Goal: Task Accomplishment & Management: Use online tool/utility

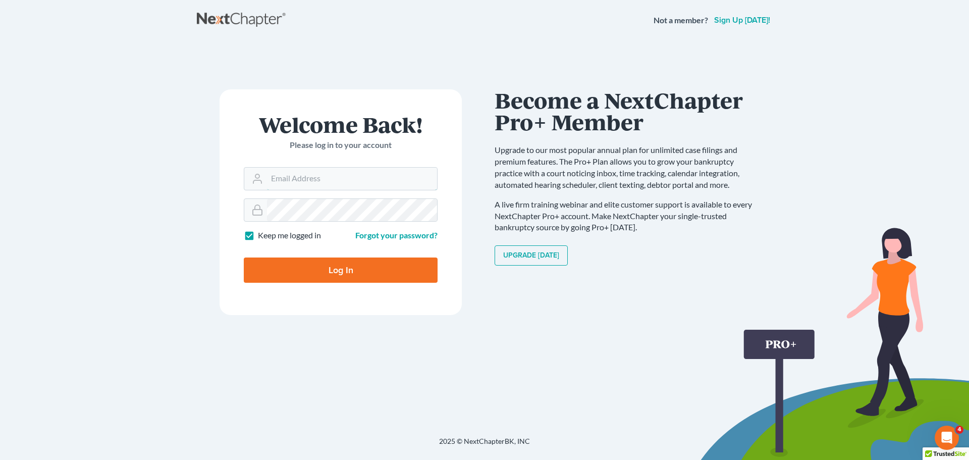
type input "[EMAIL_ADDRESS][DOMAIN_NAME]"
click at [310, 281] on input "Log In" at bounding box center [341, 269] width 194 height 25
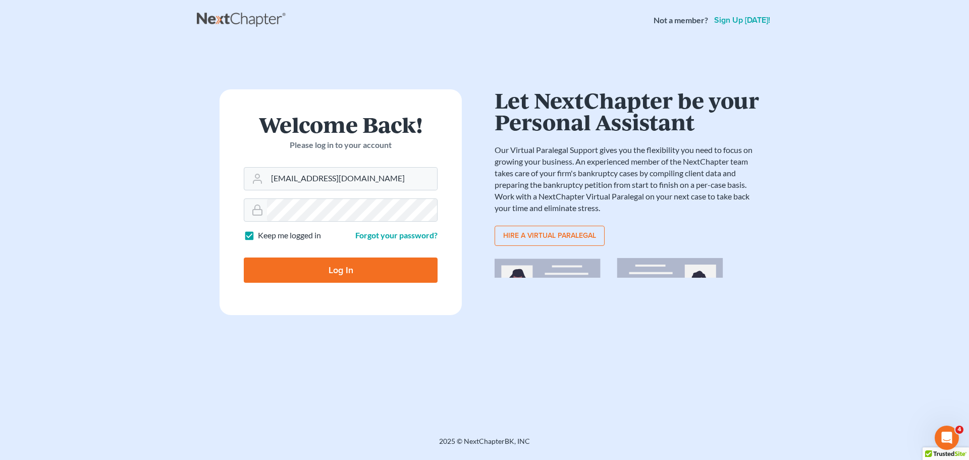
type input "Thinking..."
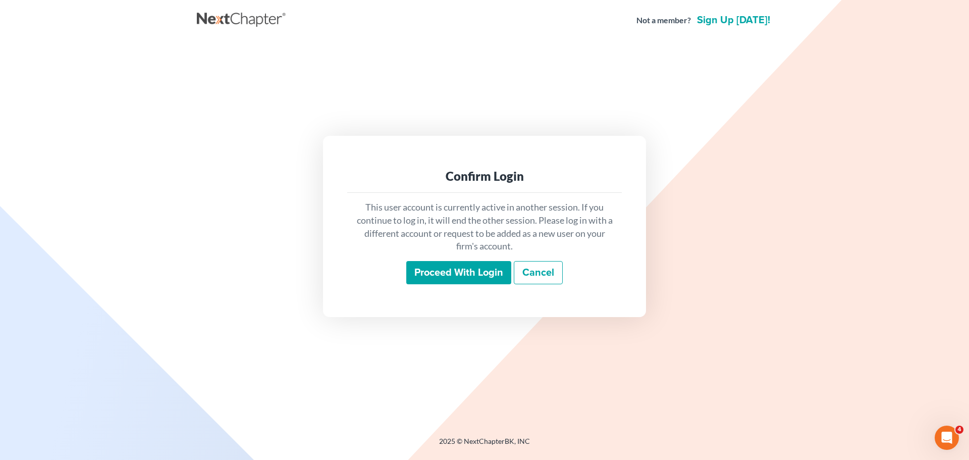
drag, startPoint x: 436, startPoint y: 273, endPoint x: 432, endPoint y: 261, distance: 12.3
click at [434, 267] on input "Proceed with login" at bounding box center [458, 272] width 105 height 23
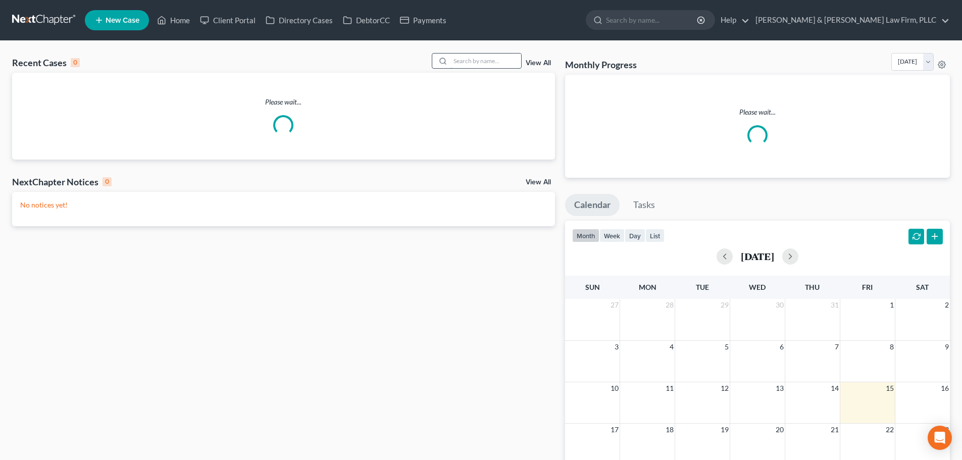
click at [489, 61] on input "search" at bounding box center [485, 61] width 71 height 15
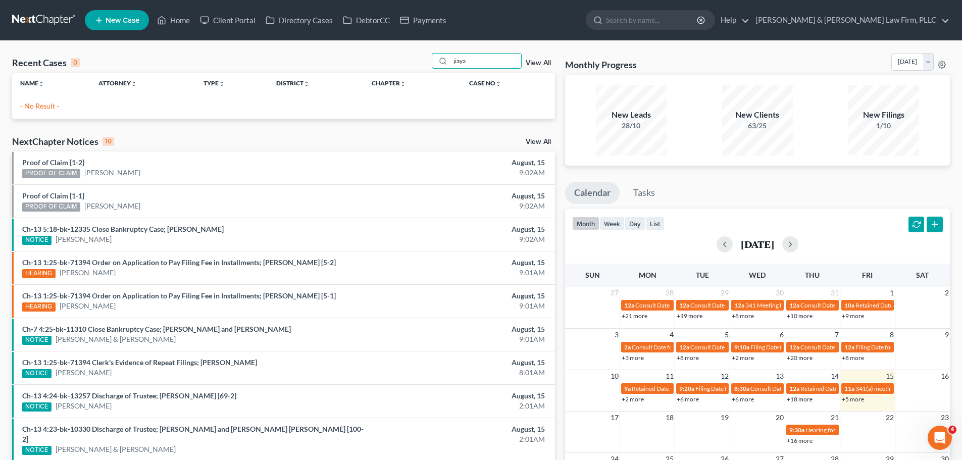
drag, startPoint x: 492, startPoint y: 57, endPoint x: 410, endPoint y: 75, distance: 83.7
click at [410, 75] on div "Recent Cases 0 jiaya View All Name unfold_more expand_more expand_less Attorney…" at bounding box center [283, 86] width 543 height 66
type input "williams"
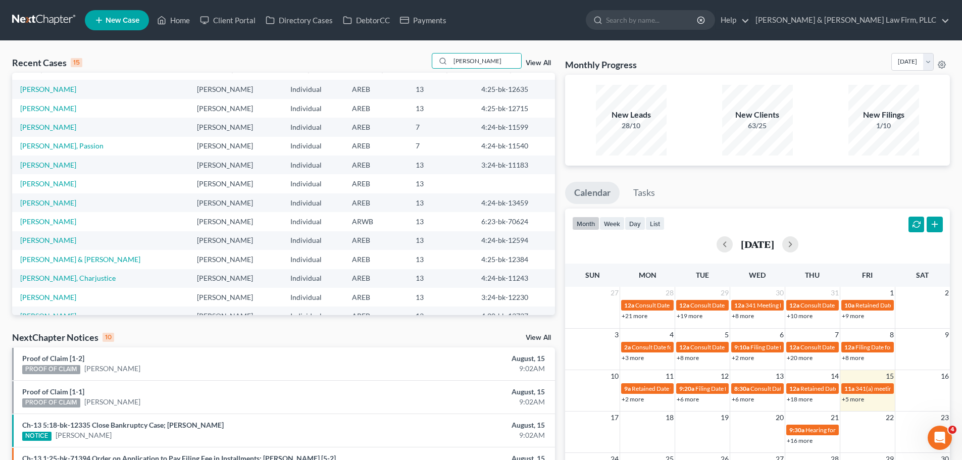
scroll to position [50, 0]
click at [62, 146] on link "Williams, Keiya" at bounding box center [48, 146] width 56 height 9
select select "1"
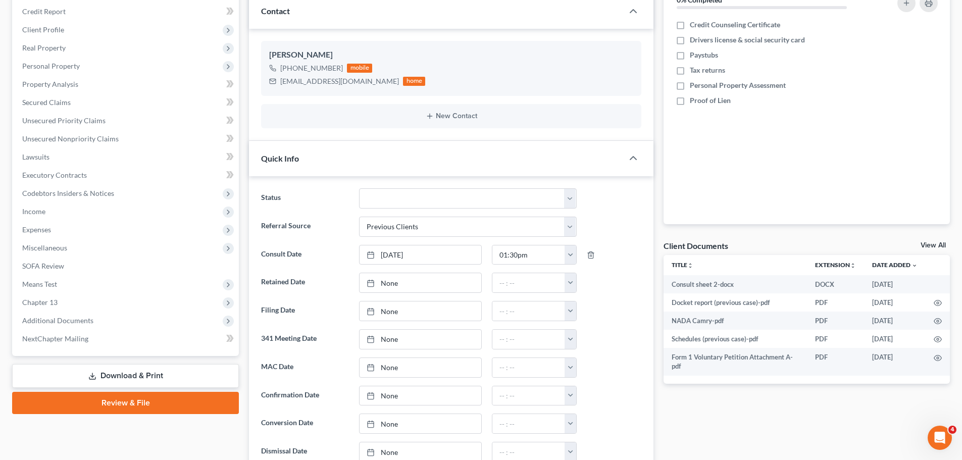
scroll to position [353, 0]
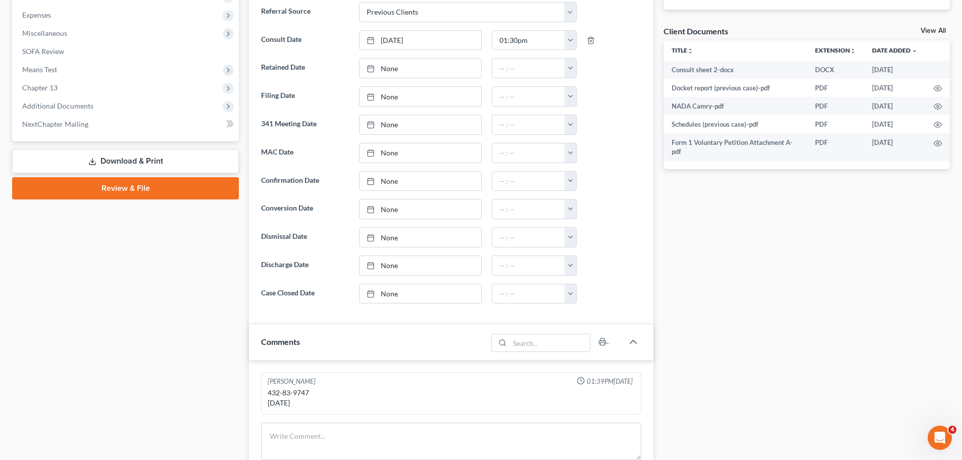
click at [923, 31] on link "View All" at bounding box center [932, 30] width 25 height 7
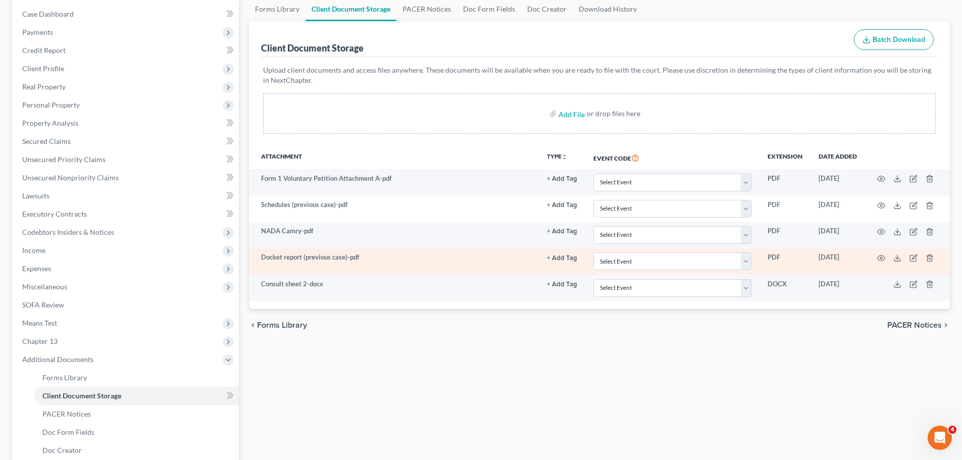
scroll to position [101, 0]
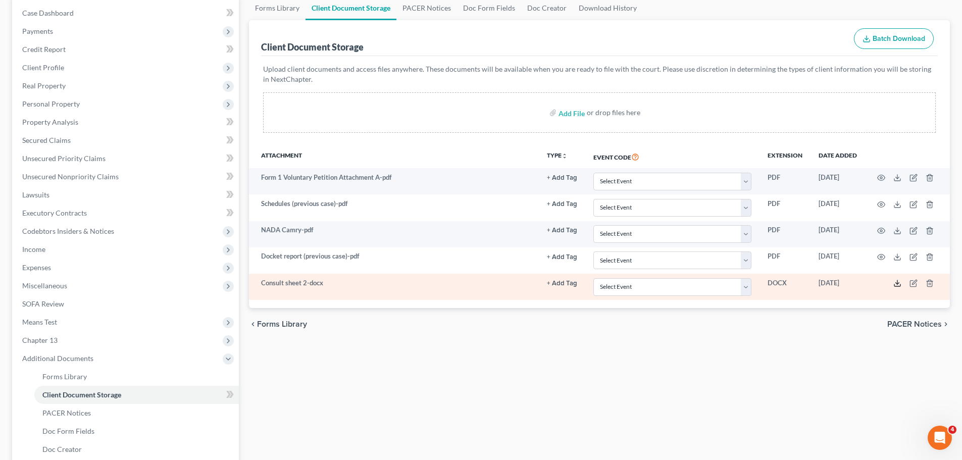
click at [898, 285] on icon at bounding box center [897, 283] width 8 height 8
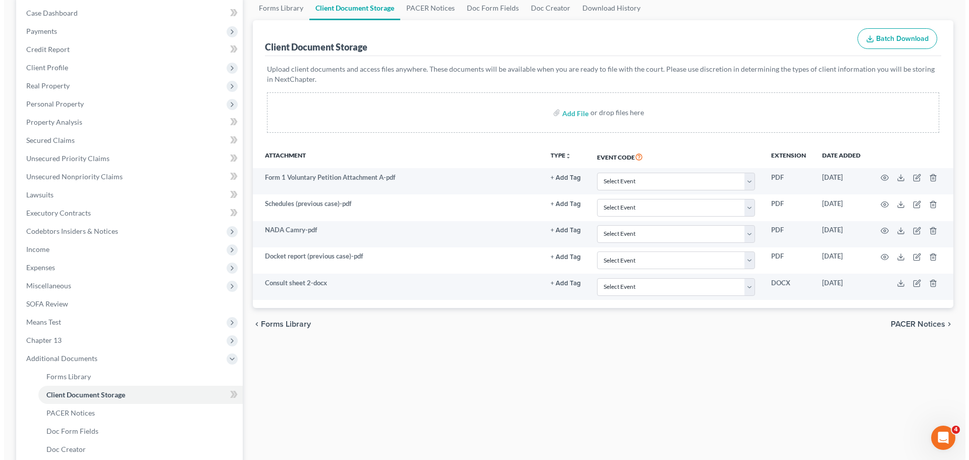
scroll to position [0, 0]
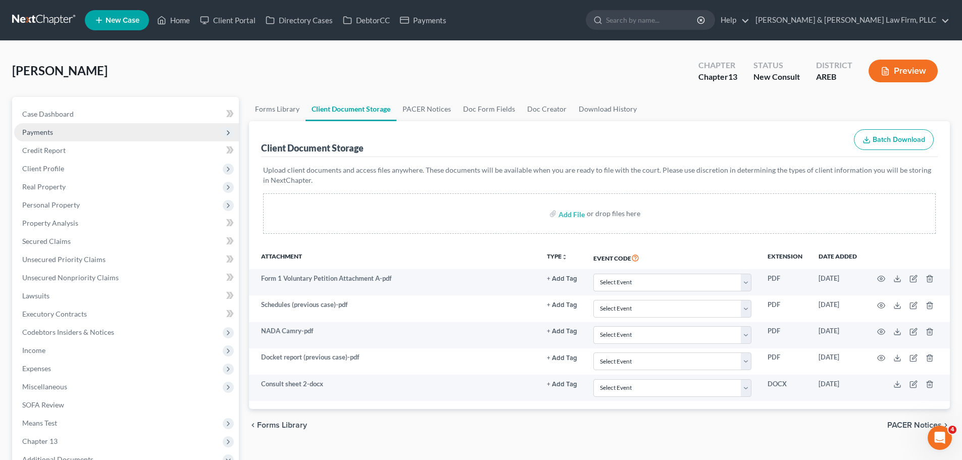
click at [60, 130] on span "Payments" at bounding box center [126, 132] width 225 height 18
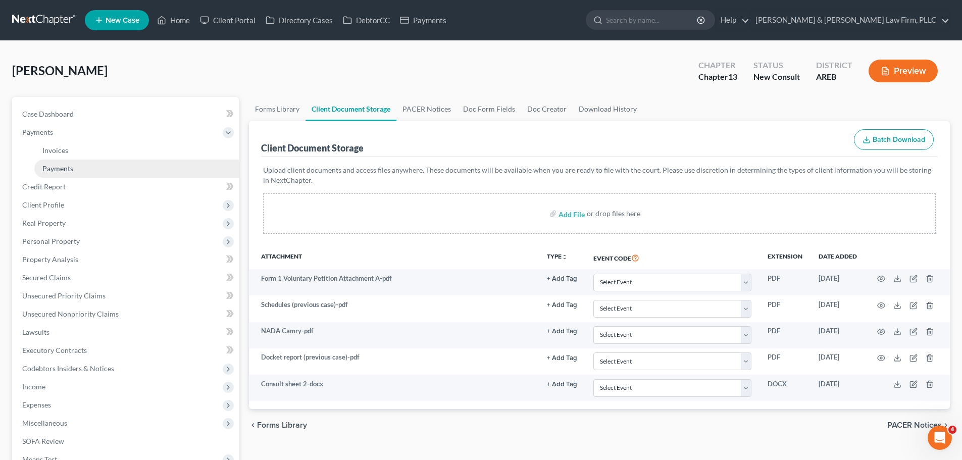
drag, startPoint x: 71, startPoint y: 167, endPoint x: 86, endPoint y: 164, distance: 15.4
click at [71, 167] on span "Payments" at bounding box center [57, 168] width 31 height 9
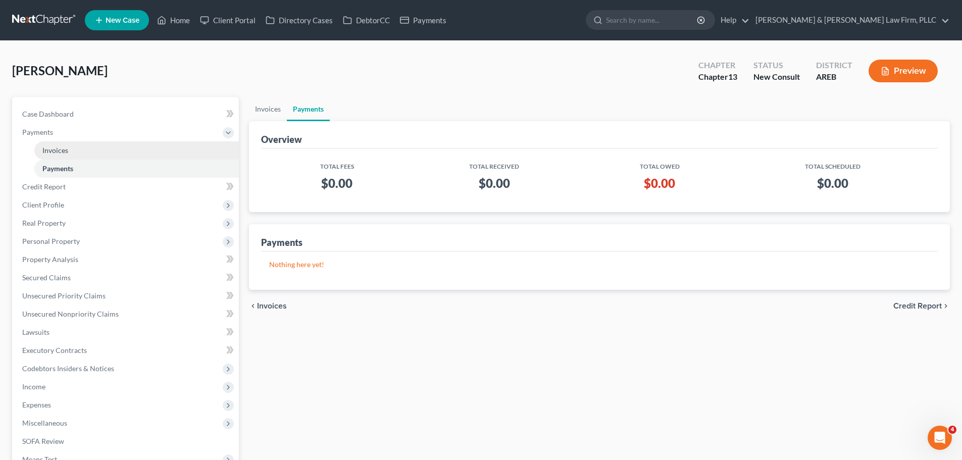
click at [87, 143] on link "Invoices" at bounding box center [136, 150] width 204 height 18
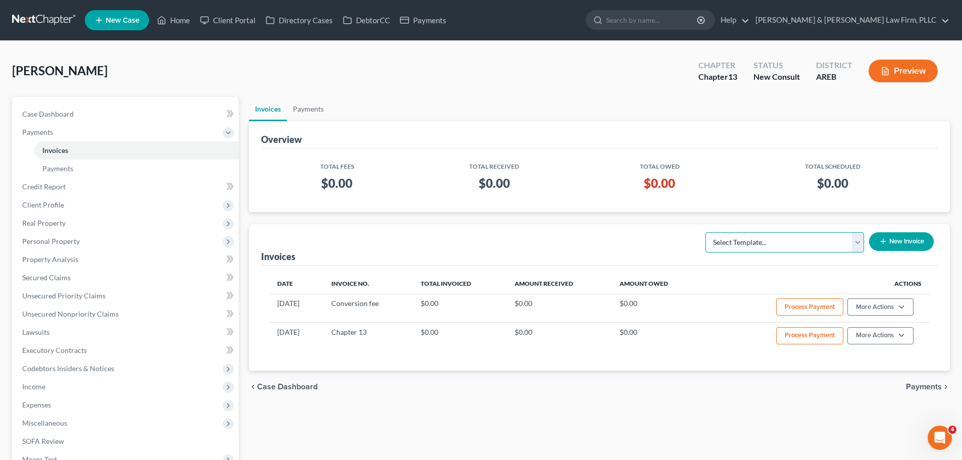
click at [859, 242] on select "Select Template... Chapter 13 Bankruptcy - Individual Chapter 13 Bankruptcy - J…" at bounding box center [784, 242] width 158 height 20
click at [818, 249] on select "Select Template... Chapter 13 Bankruptcy - Individual Chapter 13 Bankruptcy - J…" at bounding box center [784, 242] width 158 height 20
select select "0"
click at [706, 232] on select "Select Template... Chapter 13 Bankruptcy - Individual Chapter 13 Bankruptcy - J…" at bounding box center [784, 242] width 158 height 20
click at [899, 243] on button "New Invoice" at bounding box center [901, 241] width 65 height 19
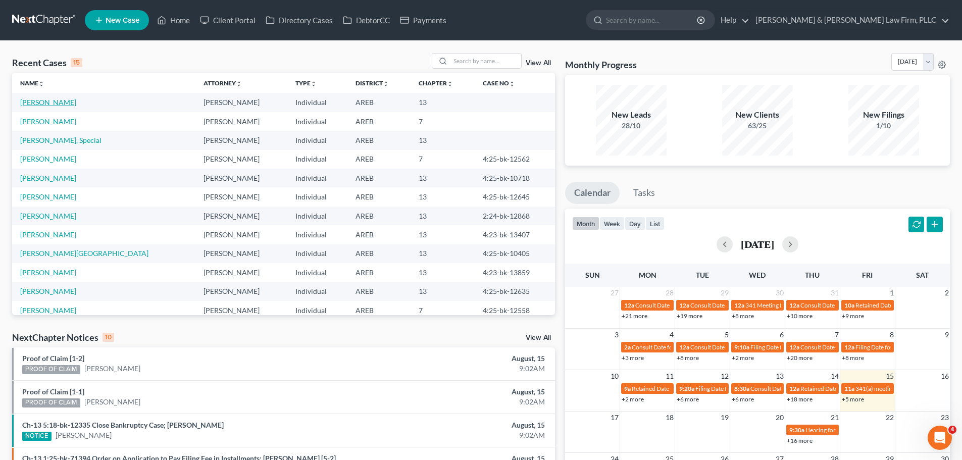
click at [50, 98] on link "Williams, Keiya" at bounding box center [48, 102] width 56 height 9
select select "1"
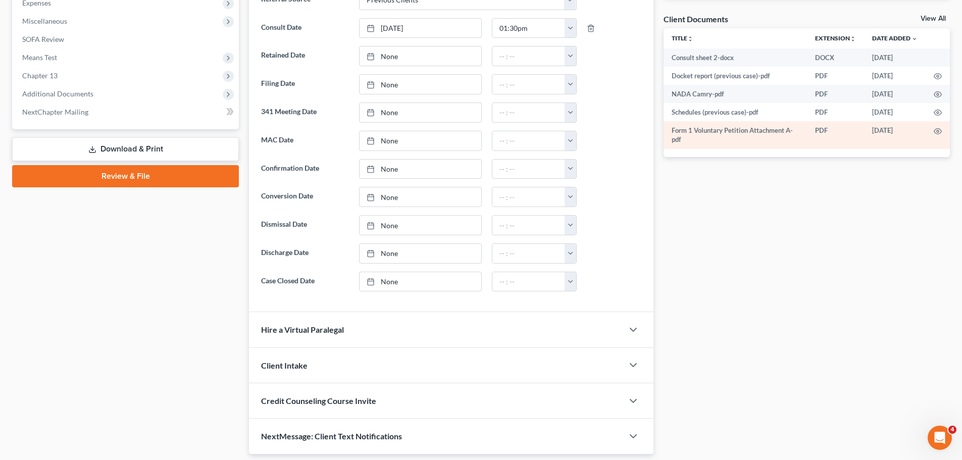
scroll to position [348, 0]
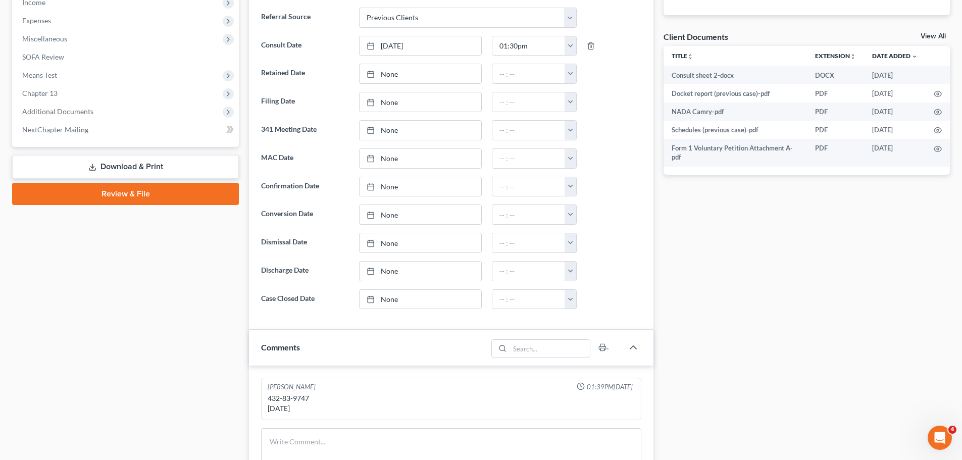
click at [927, 31] on div "Docs Tasks Events Timer 0% Completed Nothing here yet! Credit Counseling Certif…" at bounding box center [806, 199] width 296 height 900
click at [927, 37] on link "View All" at bounding box center [932, 36] width 25 height 7
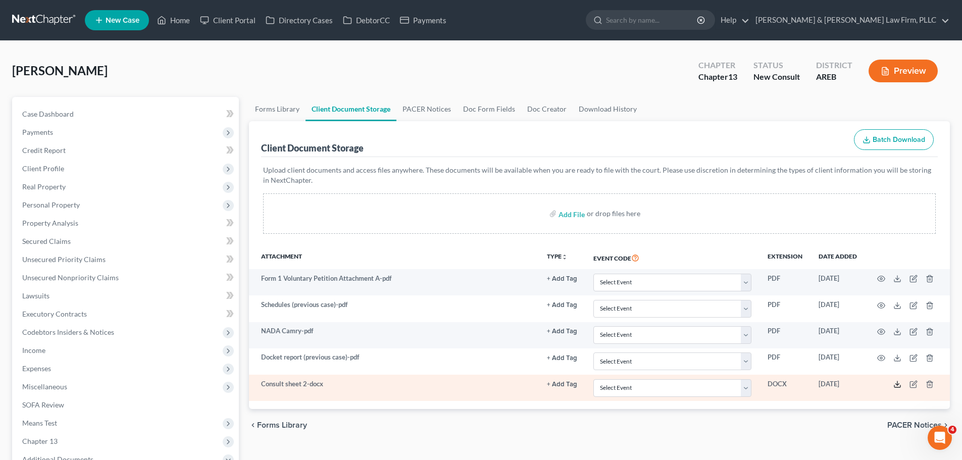
click at [899, 385] on icon at bounding box center [897, 384] width 8 height 8
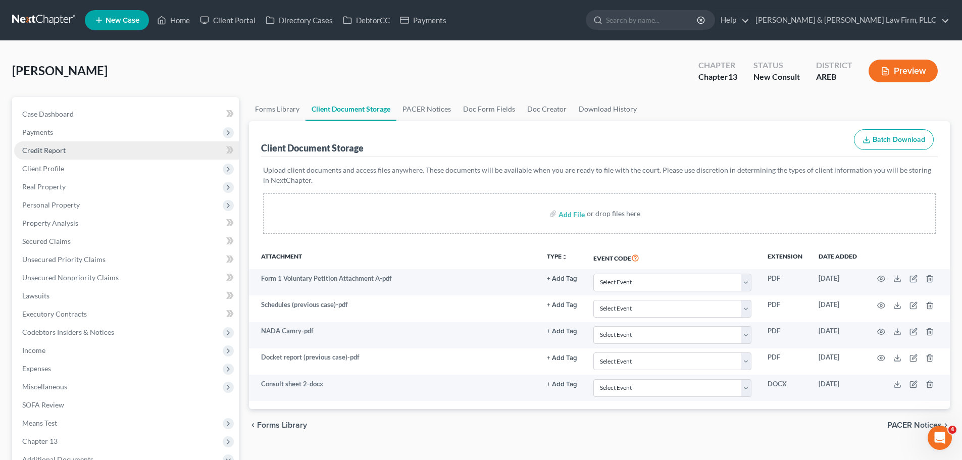
click at [49, 150] on span "Credit Report" at bounding box center [43, 150] width 43 height 9
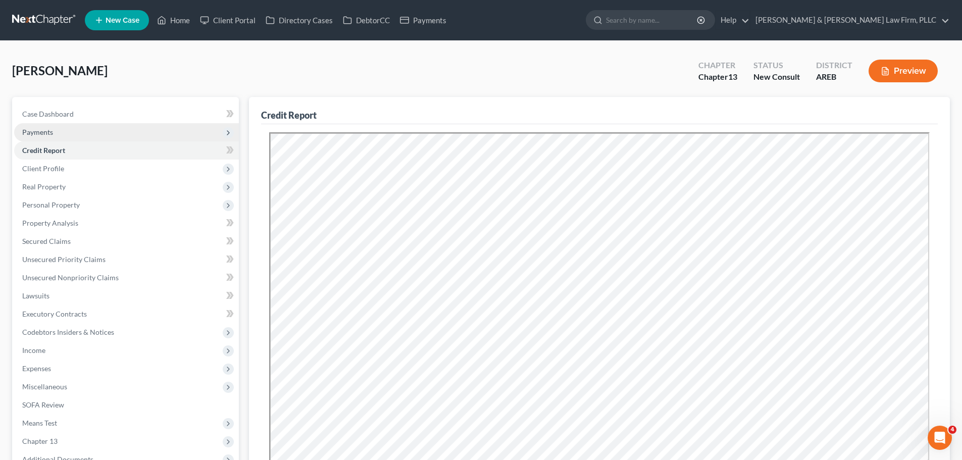
click at [62, 138] on span "Payments" at bounding box center [126, 132] width 225 height 18
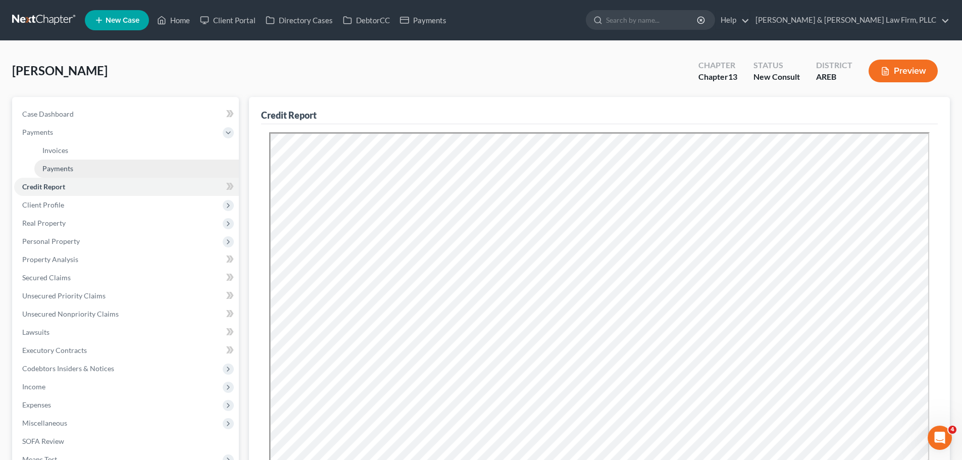
click at [73, 165] on link "Payments" at bounding box center [136, 169] width 204 height 18
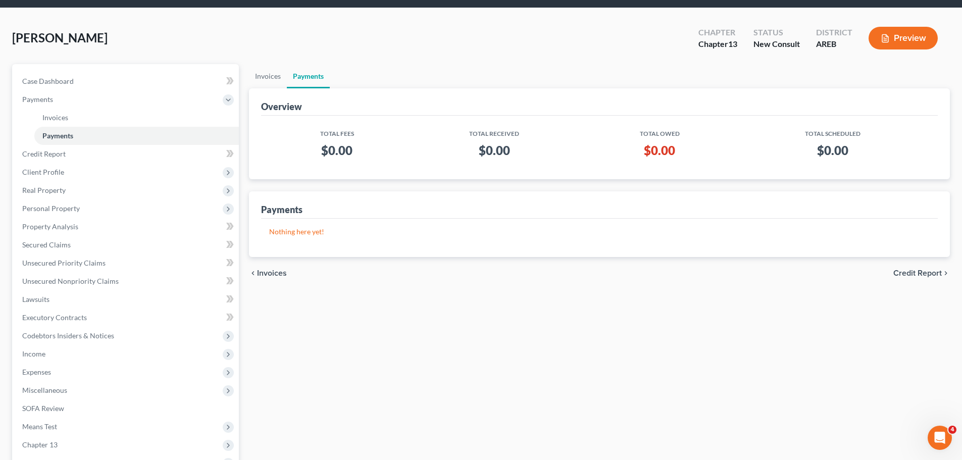
scroll to position [50, 0]
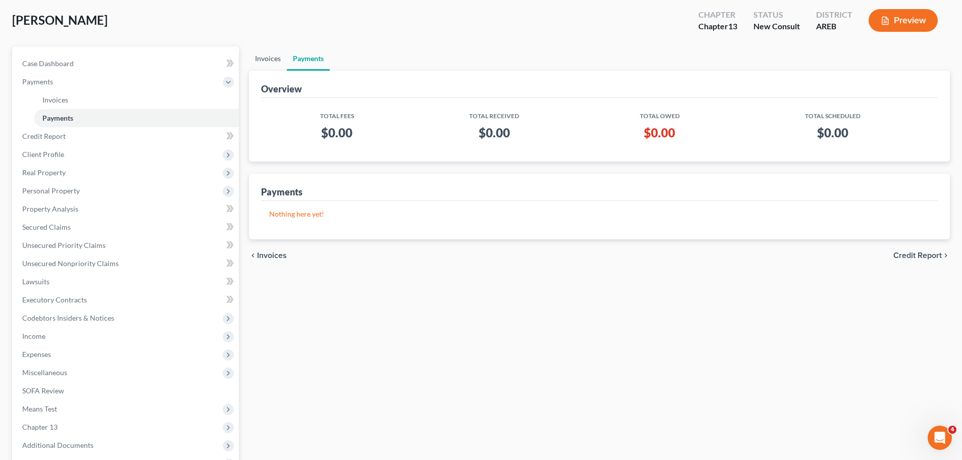
click at [268, 64] on link "Invoices" at bounding box center [268, 58] width 38 height 24
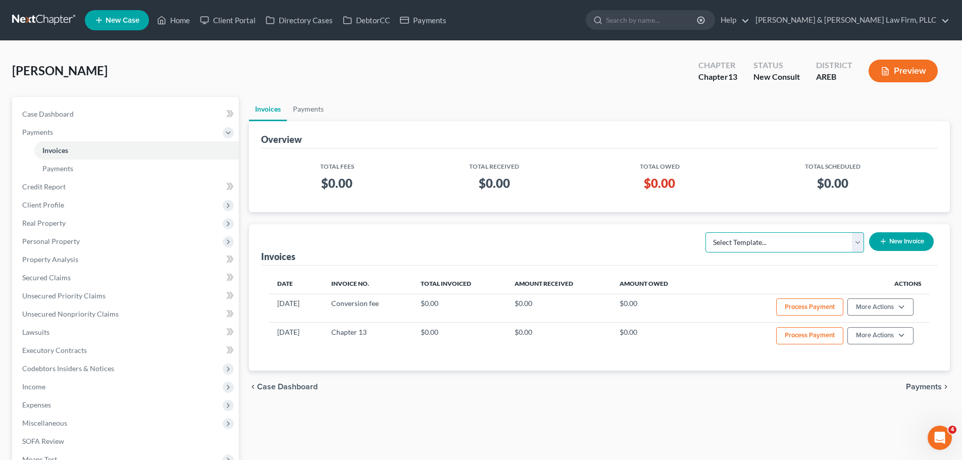
click at [815, 239] on select "Select Template... Chapter 13 Bankruptcy - Individual Chapter 13 Bankruptcy - J…" at bounding box center [784, 242] width 158 height 20
select select "0"
click at [706, 232] on select "Select Template... Chapter 13 Bankruptcy - Individual Chapter 13 Bankruptcy - J…" at bounding box center [784, 242] width 158 height 20
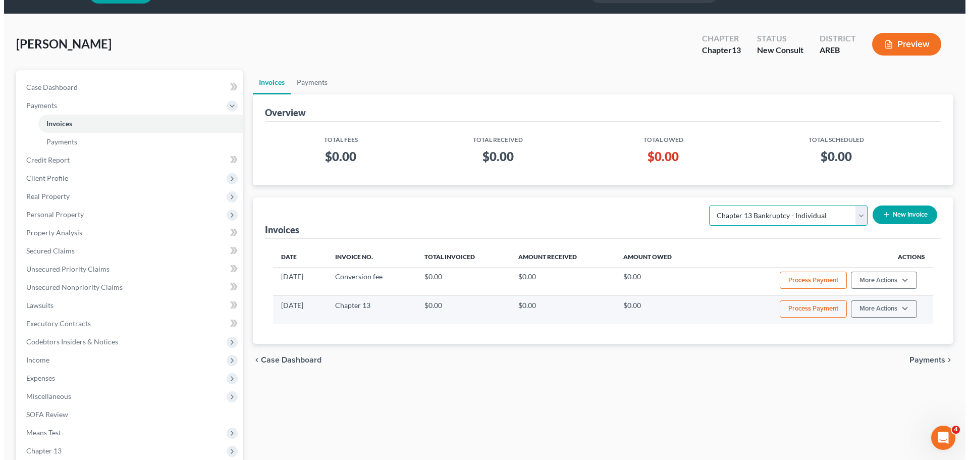
scroll to position [50, 0]
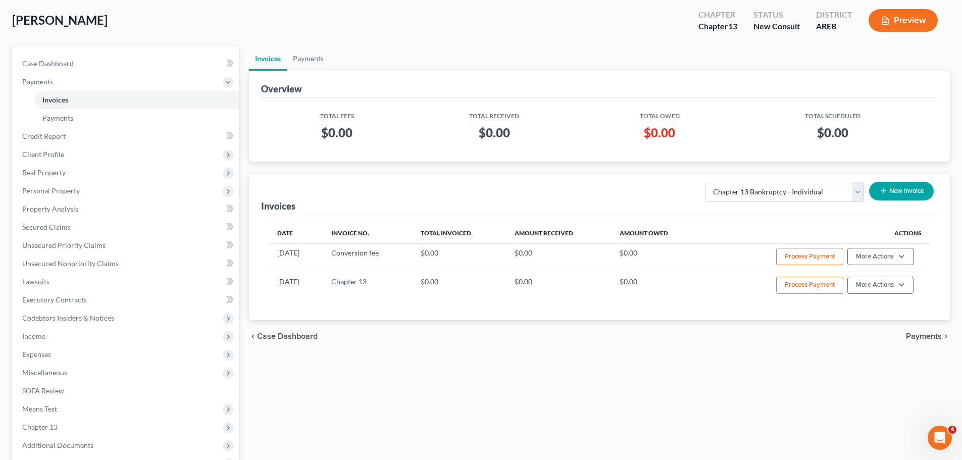
click at [899, 192] on button "New Invoice" at bounding box center [901, 191] width 65 height 19
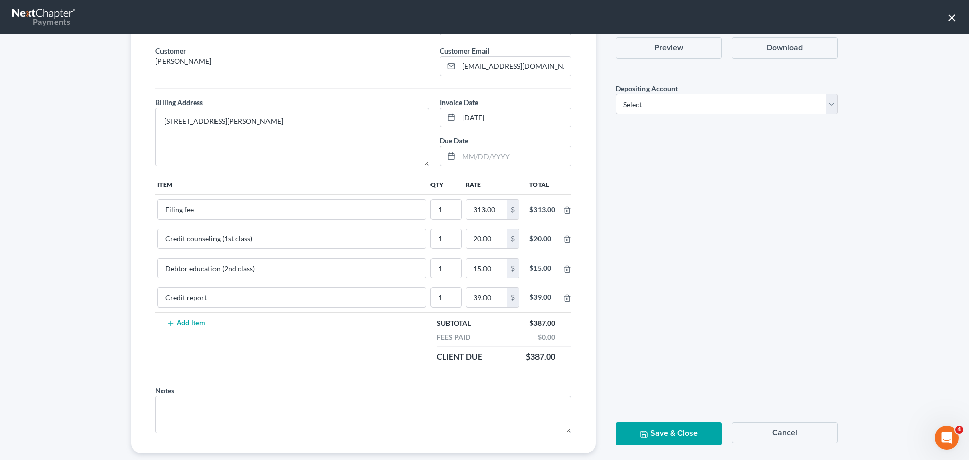
scroll to position [88, 0]
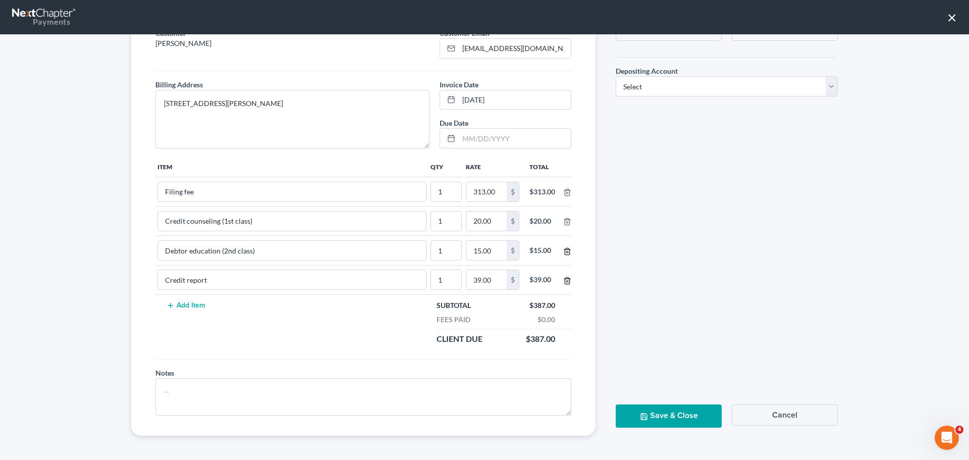
click at [563, 279] on icon "button" at bounding box center [567, 281] width 8 height 8
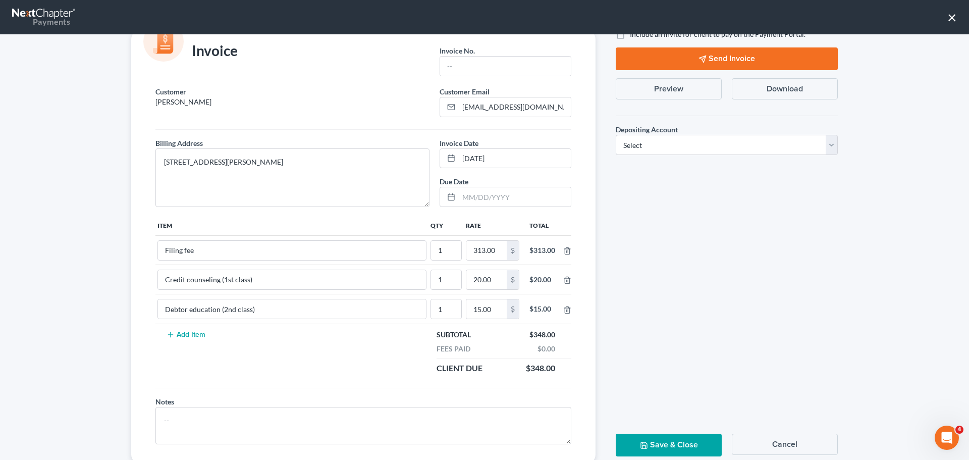
scroll to position [58, 0]
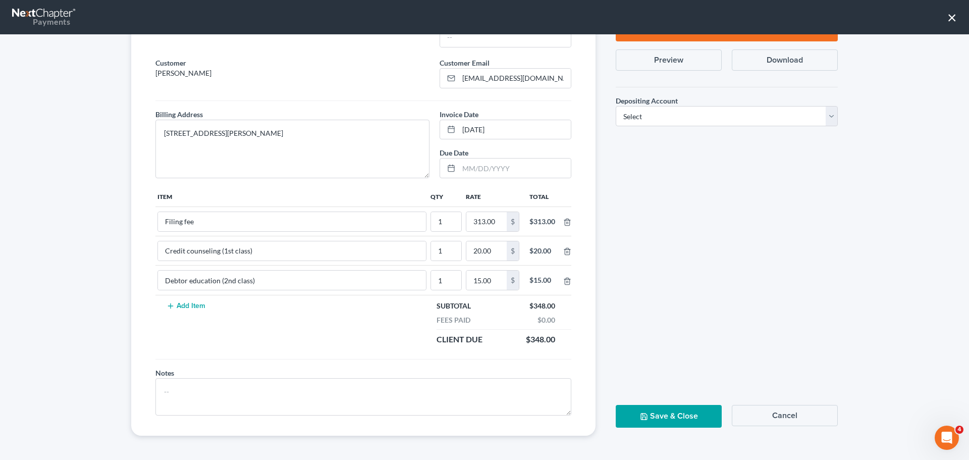
click at [181, 304] on button "Add Item" at bounding box center [186, 306] width 44 height 8
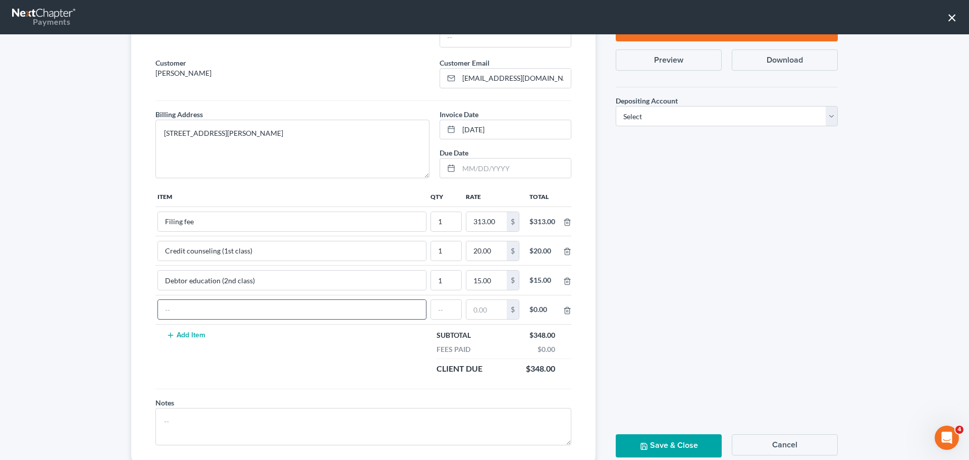
click at [270, 313] on input "text" at bounding box center [292, 309] width 268 height 19
type input "Atty Fees and Costs"
click at [434, 308] on input "text" at bounding box center [446, 309] width 30 height 19
type input "1"
click at [487, 313] on input "text" at bounding box center [486, 309] width 40 height 19
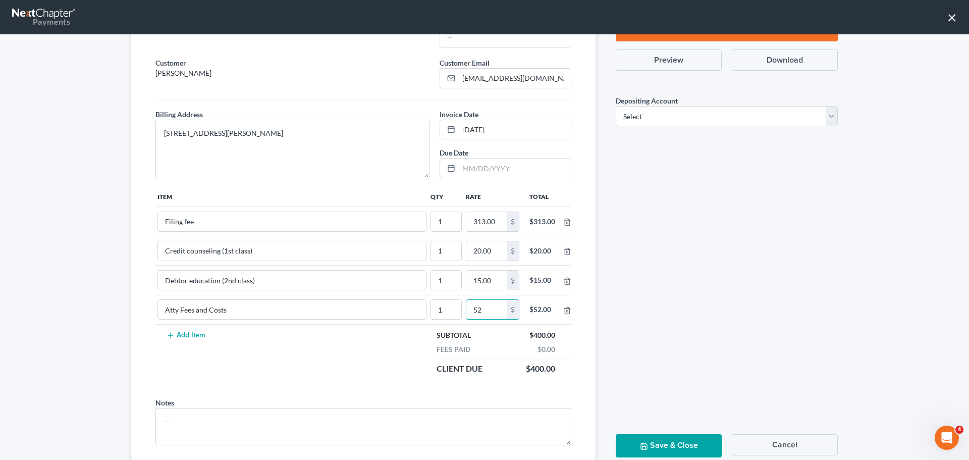
type input "52"
click at [297, 364] on td "Add Item" at bounding box center [291, 352] width 273 height 56
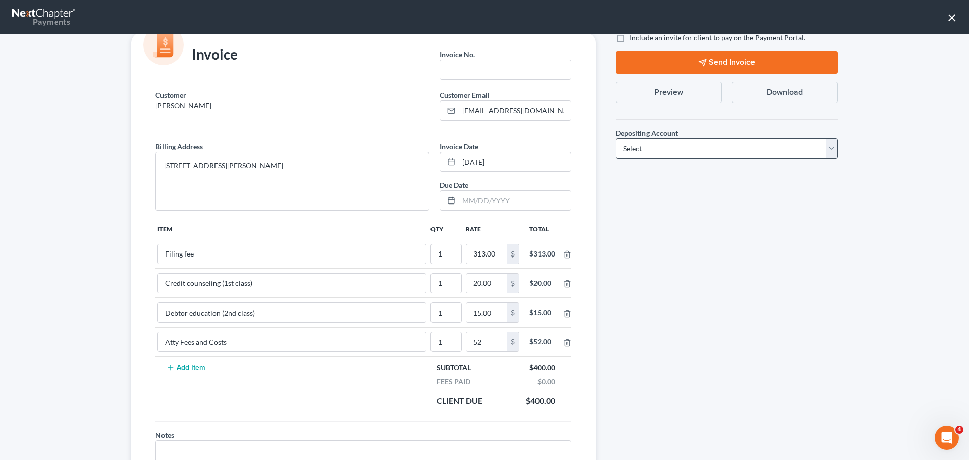
scroll to position [8, 0]
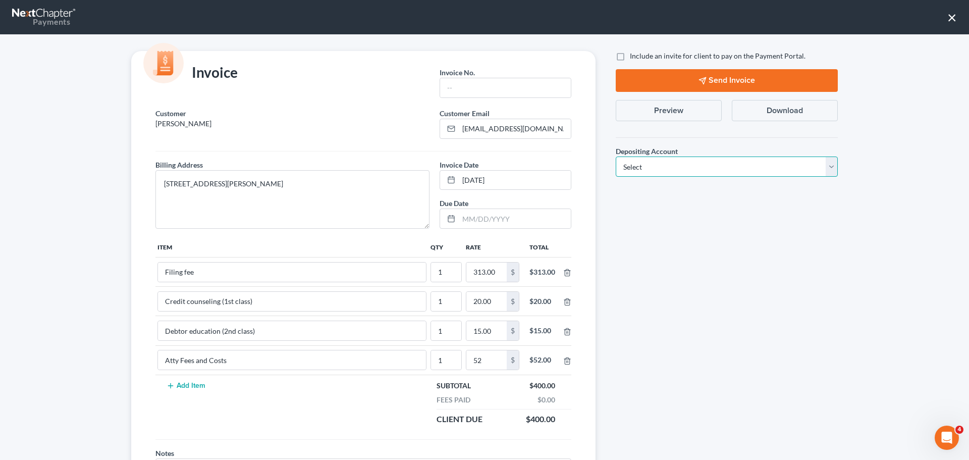
click at [647, 167] on select "Select Operation Trust" at bounding box center [727, 166] width 222 height 20
select select "1"
click at [616, 156] on select "Select Operation Trust" at bounding box center [727, 166] width 222 height 20
click at [525, 90] on input "text" at bounding box center [505, 87] width 131 height 19
type input "Ch 13"
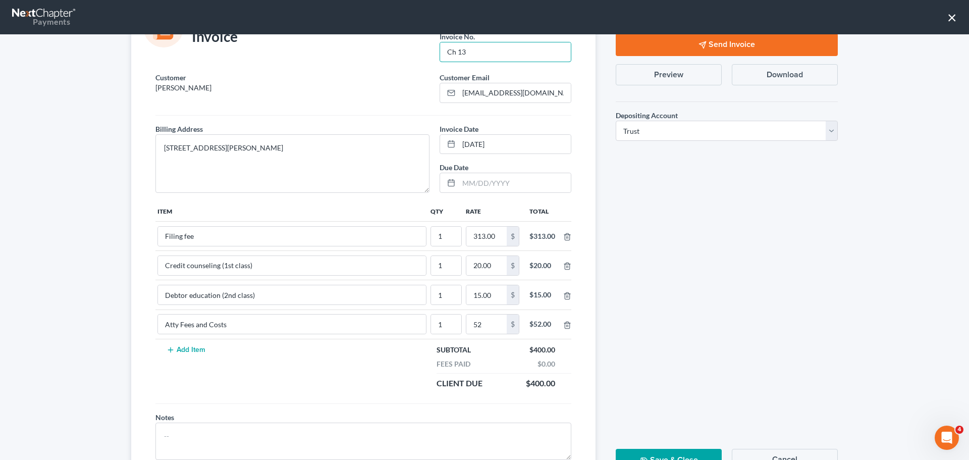
scroll to position [88, 0]
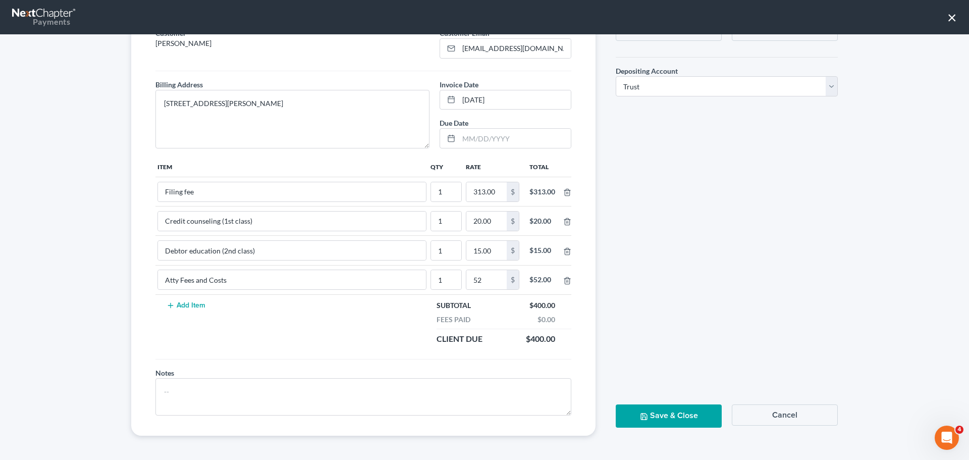
click at [654, 417] on button "Save & Close" at bounding box center [669, 415] width 106 height 23
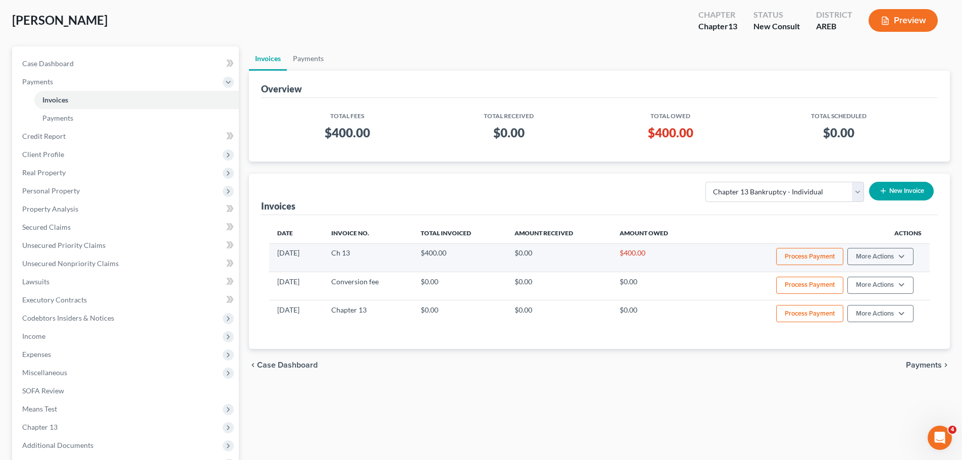
click at [802, 253] on button "Process Payment" at bounding box center [809, 256] width 67 height 17
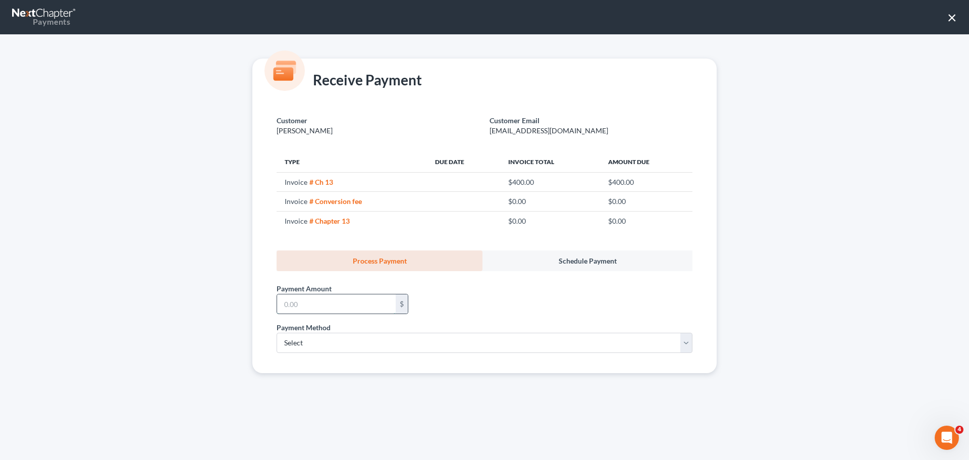
click at [308, 303] on input "text" at bounding box center [336, 303] width 119 height 19
type input "400"
click at [350, 349] on select "Select ACH Credit Card" at bounding box center [485, 343] width 416 height 20
select select "1"
click at [277, 333] on select "Select ACH Credit Card" at bounding box center [485, 343] width 416 height 20
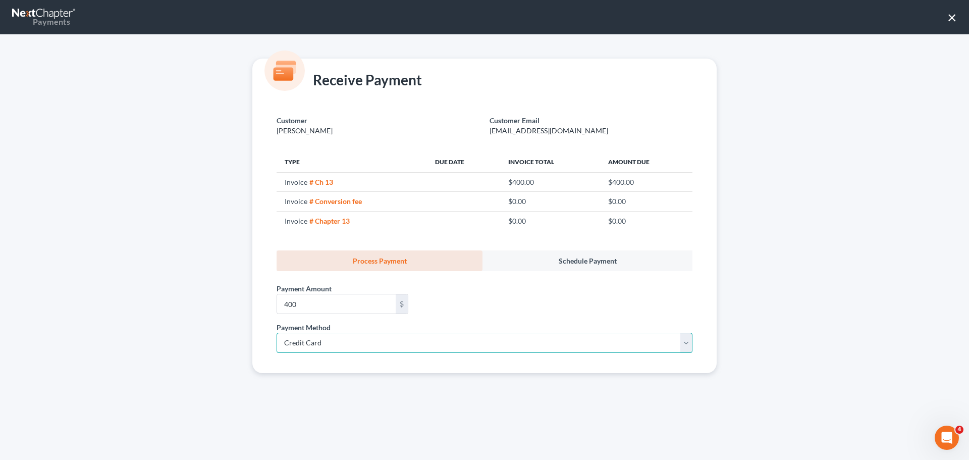
select select "2"
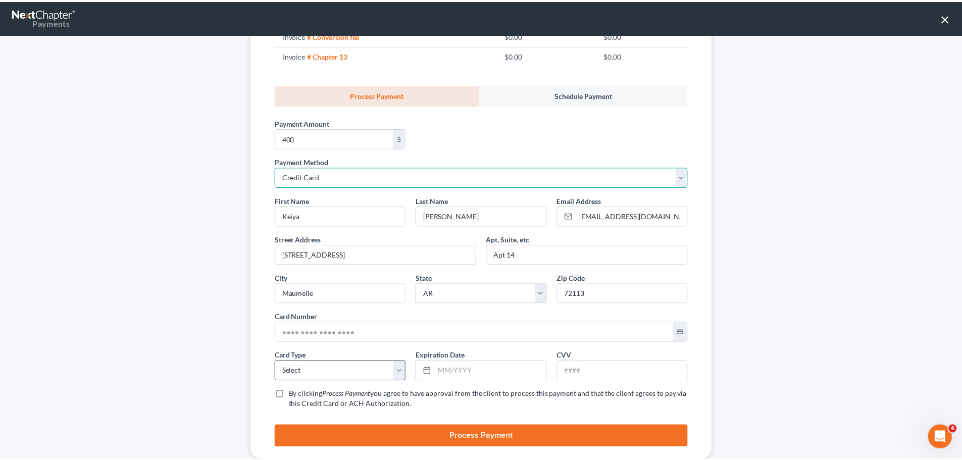
scroll to position [190, 0]
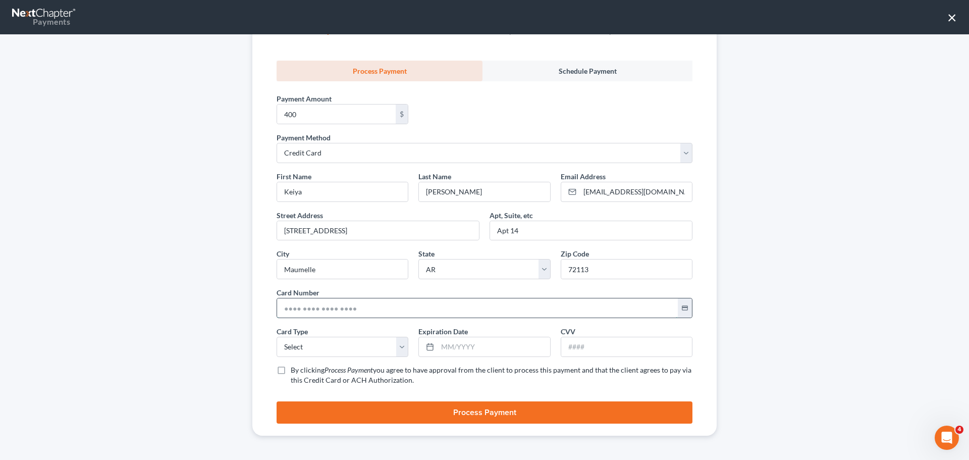
click at [335, 300] on input "text" at bounding box center [477, 307] width 401 height 19
type input "4403 9353 4808 9501"
click at [289, 344] on select "Select Visa MasterCard Discover American Express" at bounding box center [343, 347] width 132 height 20
select select "0"
click at [277, 337] on select "Select Visa MasterCard Discover American Express" at bounding box center [343, 347] width 132 height 20
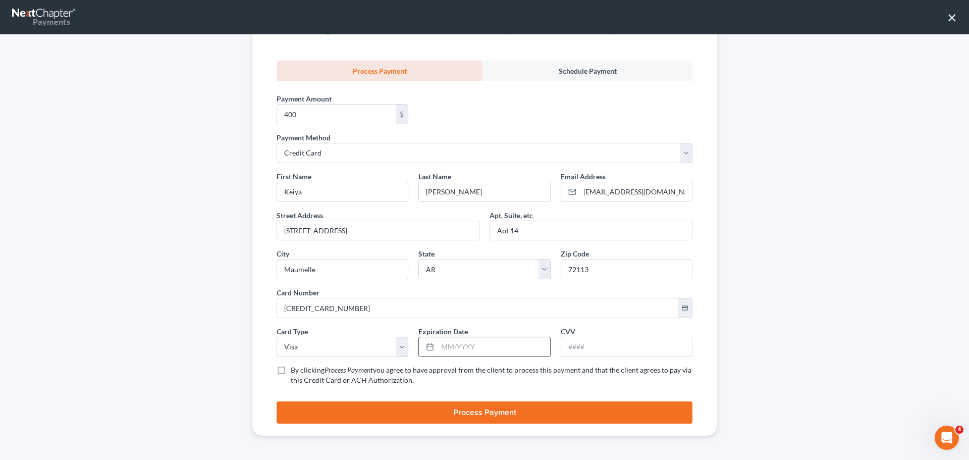
click at [458, 348] on input "text" at bounding box center [494, 346] width 112 height 19
type input "10/2028"
click at [573, 344] on input "text" at bounding box center [626, 346] width 131 height 19
type input "318"
click at [291, 368] on label "By clicking Process Payment you agree to have approval from the client to proce…" at bounding box center [492, 375] width 402 height 20
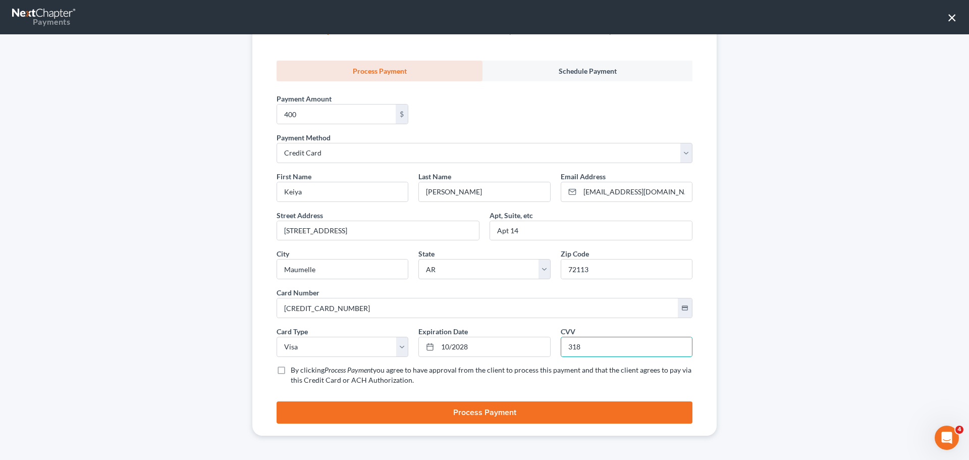
click at [295, 368] on input "By clicking Process Payment you agree to have approval from the client to proce…" at bounding box center [298, 368] width 7 height 7
checkbox input "true"
click at [302, 408] on button "Process Payment" at bounding box center [485, 412] width 416 height 22
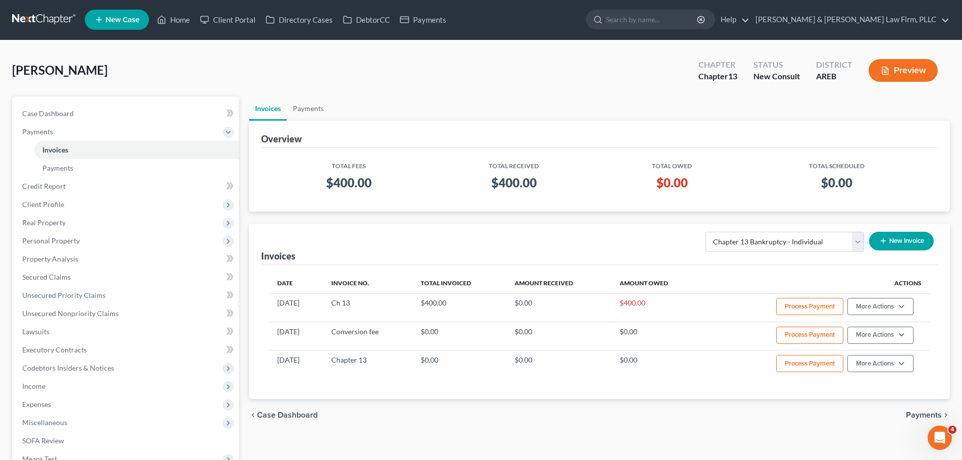
scroll to position [0, 0]
click at [157, 20] on icon at bounding box center [161, 20] width 9 height 12
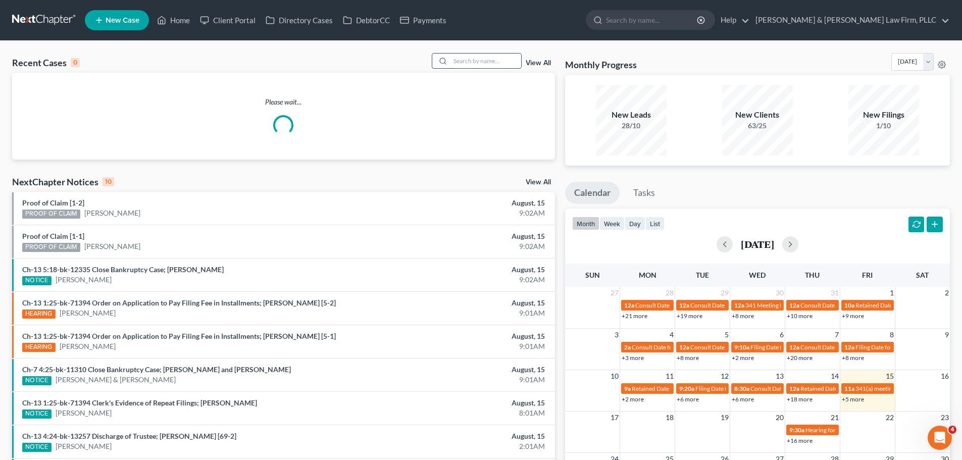
click at [470, 61] on input "search" at bounding box center [485, 61] width 71 height 15
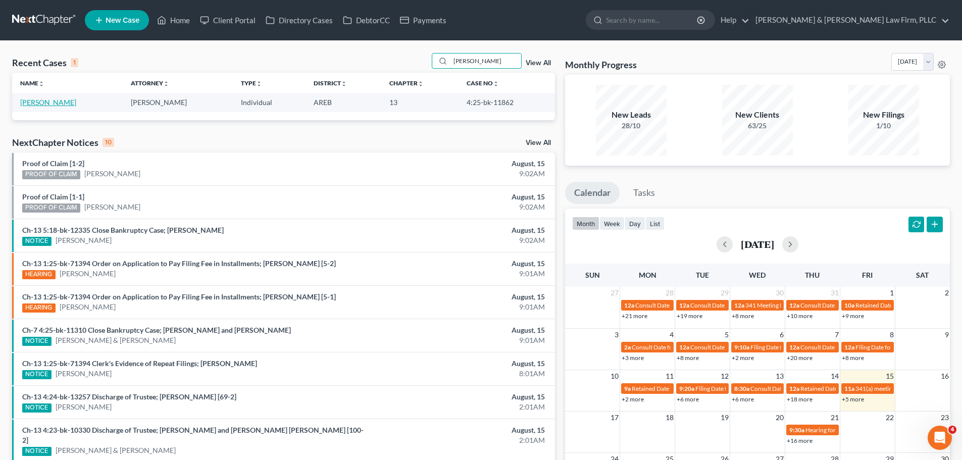
type input "kistner"
click at [62, 99] on link "Kistner, Sabrina" at bounding box center [48, 102] width 56 height 9
select select "6"
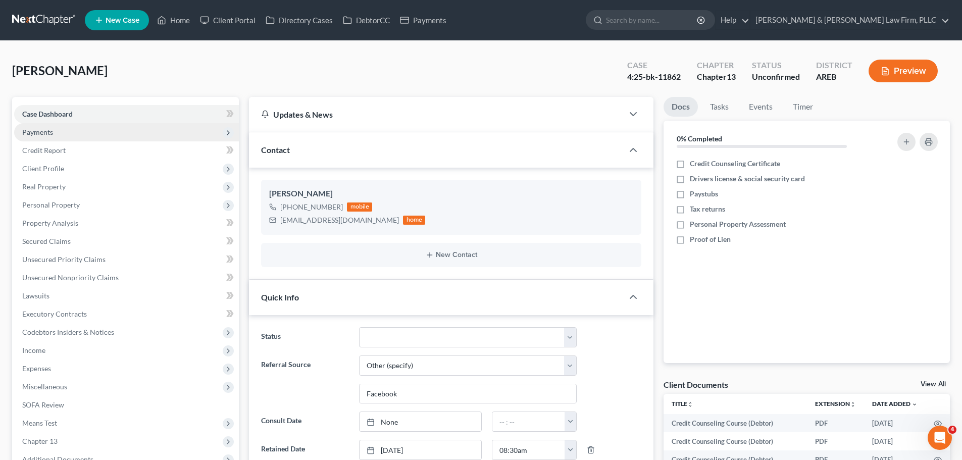
click at [73, 129] on span "Payments" at bounding box center [126, 132] width 225 height 18
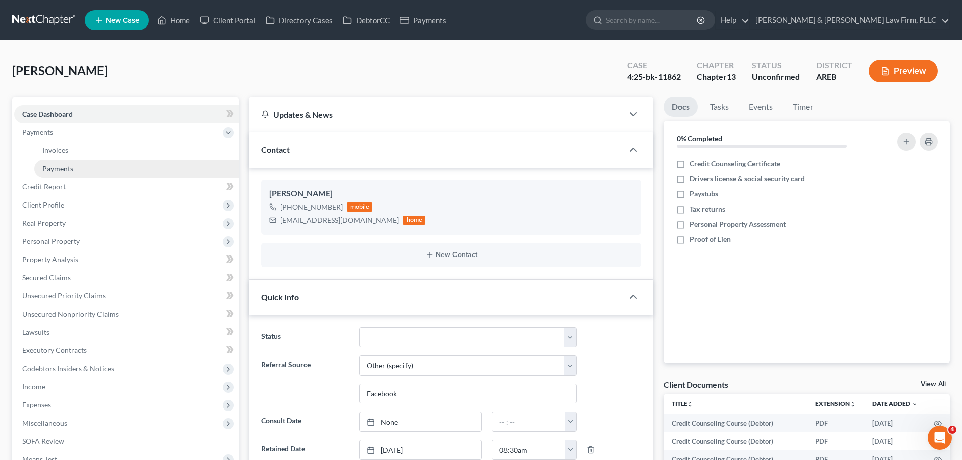
click at [80, 168] on link "Payments" at bounding box center [136, 169] width 204 height 18
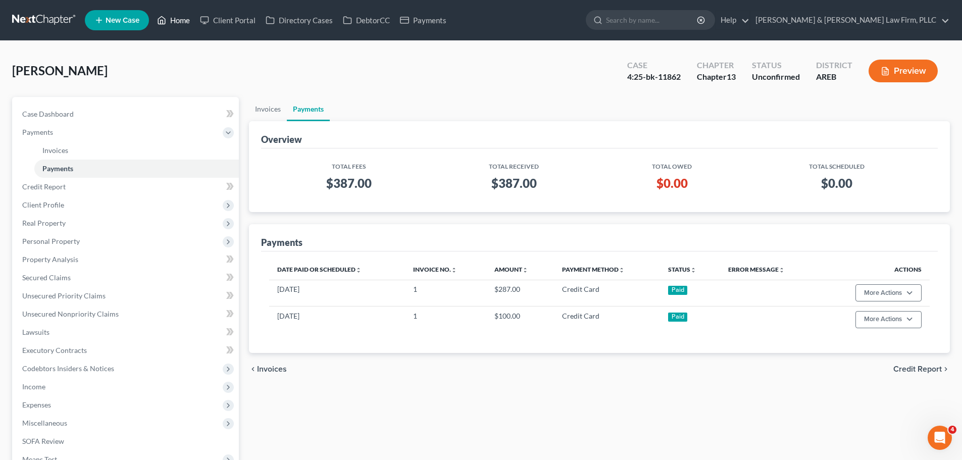
click at [188, 18] on link "Home" at bounding box center [173, 20] width 43 height 18
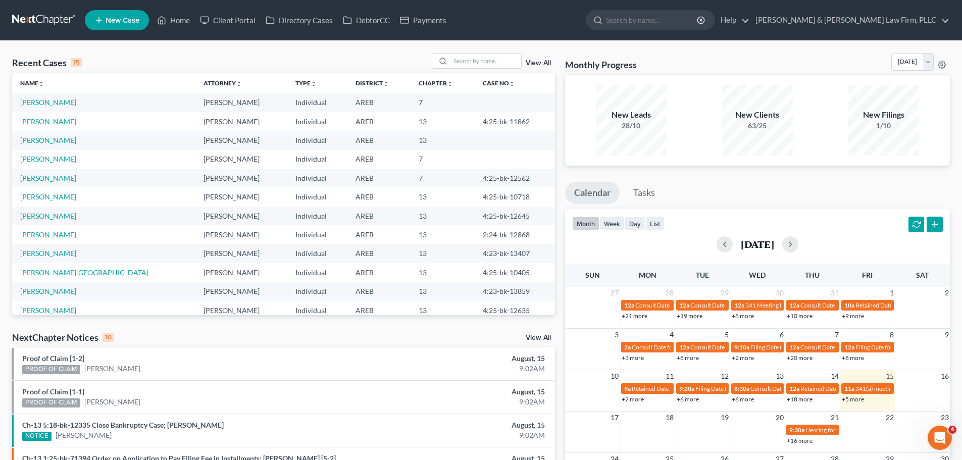
click at [58, 116] on td "Kistner, Sabrina" at bounding box center [103, 121] width 183 height 19
click at [58, 118] on link "Kistner, Sabrina" at bounding box center [48, 121] width 56 height 9
select select "6"
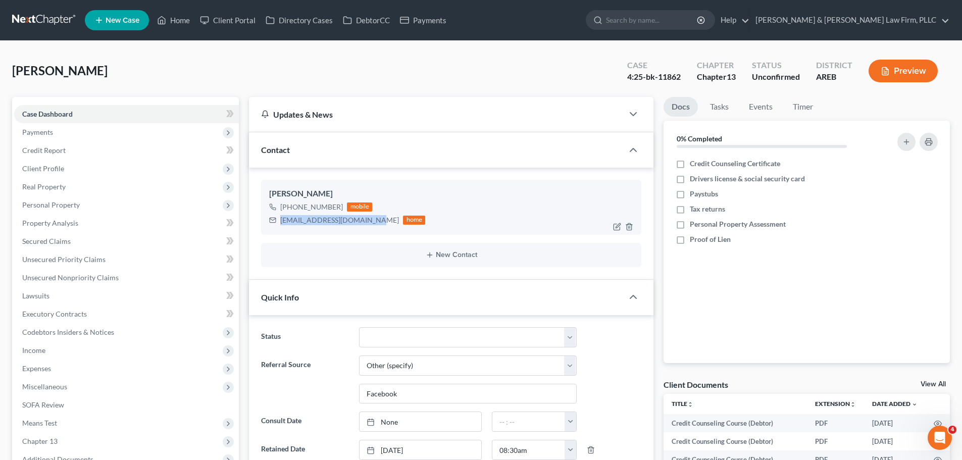
drag, startPoint x: 365, startPoint y: 222, endPoint x: 286, endPoint y: 219, distance: 79.8
click at [280, 224] on div "sabrinaekistner@gmail.com home" at bounding box center [347, 220] width 156 height 13
copy div "sabrinaekistner@gmail.com"
click at [174, 27] on link "Home" at bounding box center [173, 20] width 43 height 18
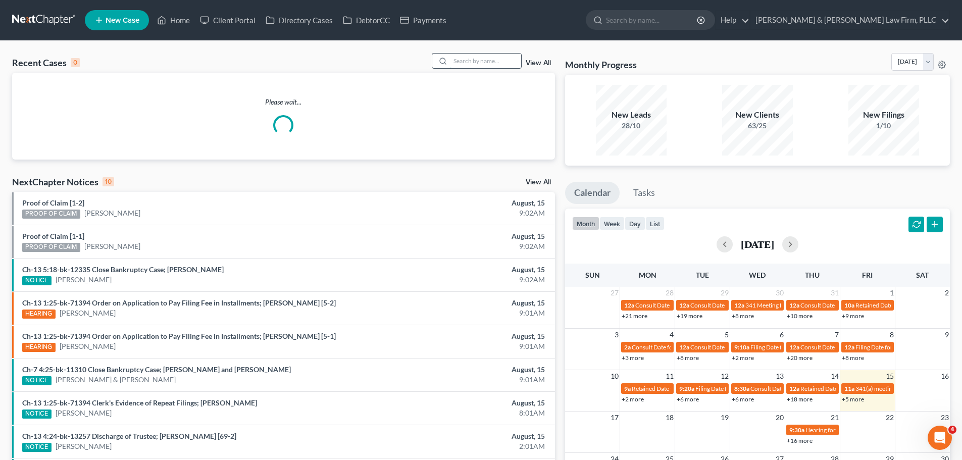
click at [476, 62] on input "search" at bounding box center [485, 61] width 71 height 15
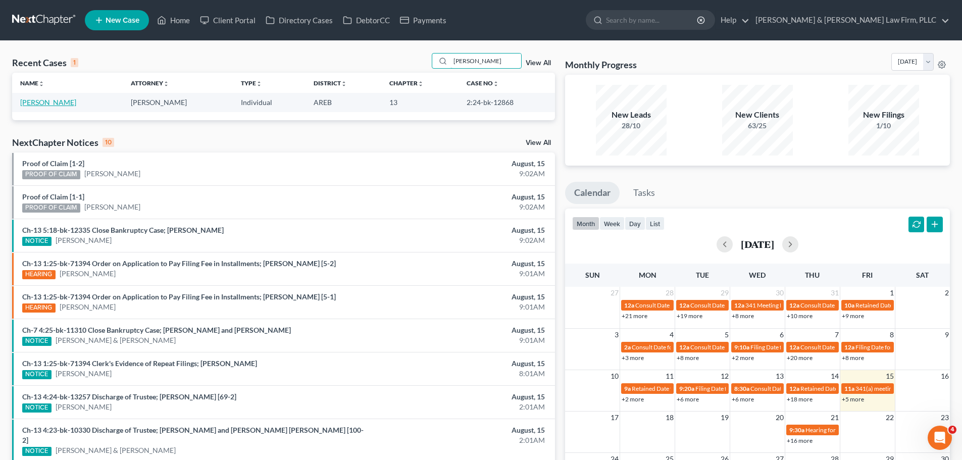
type input "burl"
click at [42, 103] on link "Burl, Latasha" at bounding box center [48, 102] width 56 height 9
select select "6"
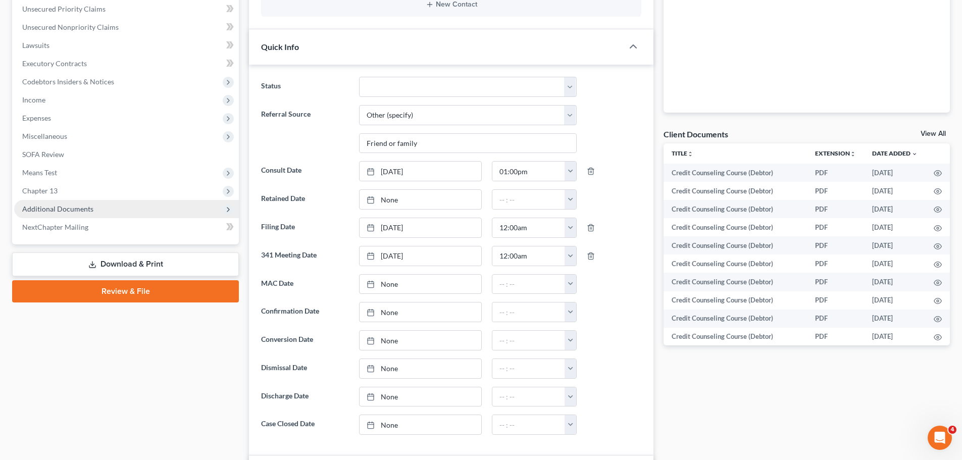
scroll to position [252, 0]
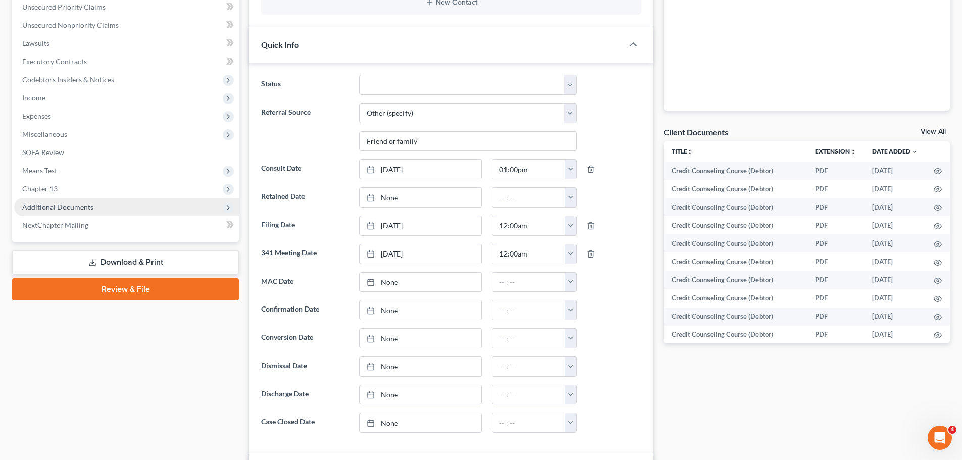
click at [135, 204] on span "Additional Documents" at bounding box center [126, 207] width 225 height 18
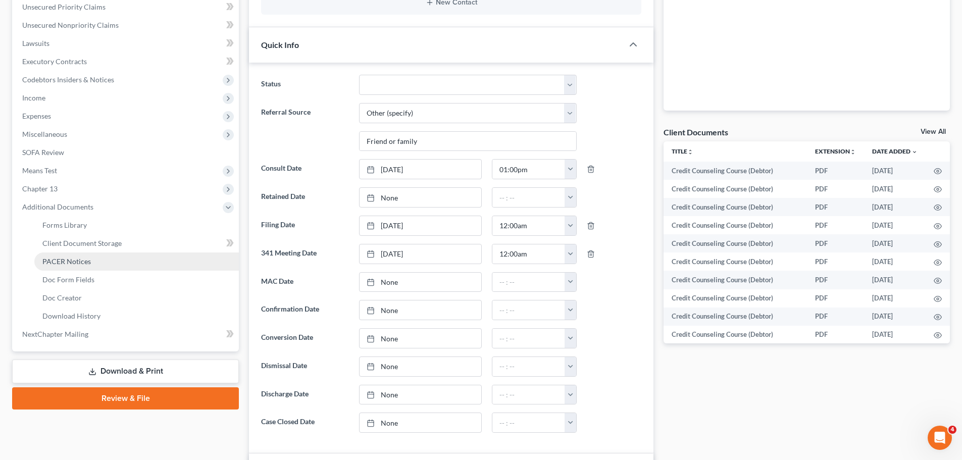
click at [115, 261] on link "PACER Notices" at bounding box center [136, 261] width 204 height 18
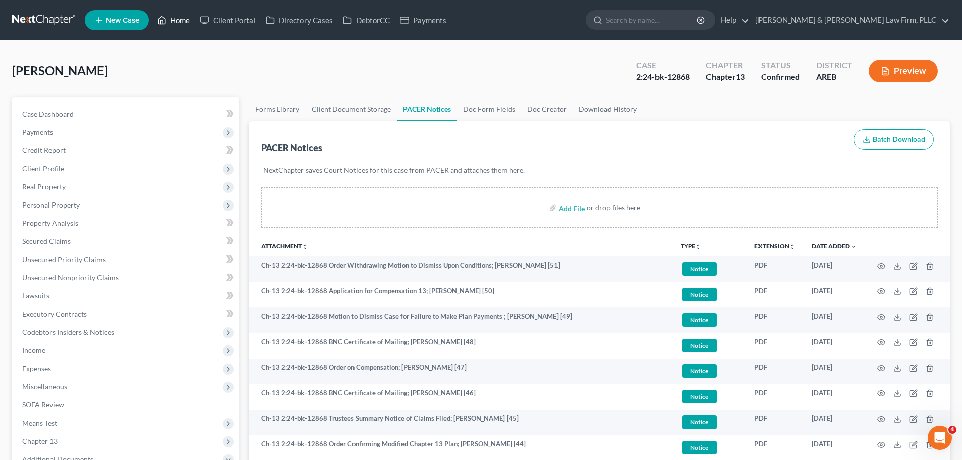
click at [174, 23] on link "Home" at bounding box center [173, 20] width 43 height 18
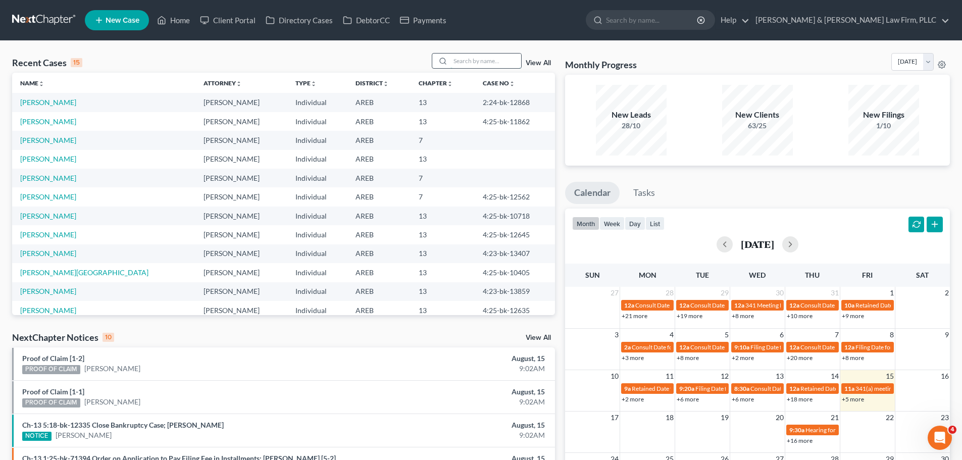
click at [505, 63] on input "search" at bounding box center [485, 61] width 71 height 15
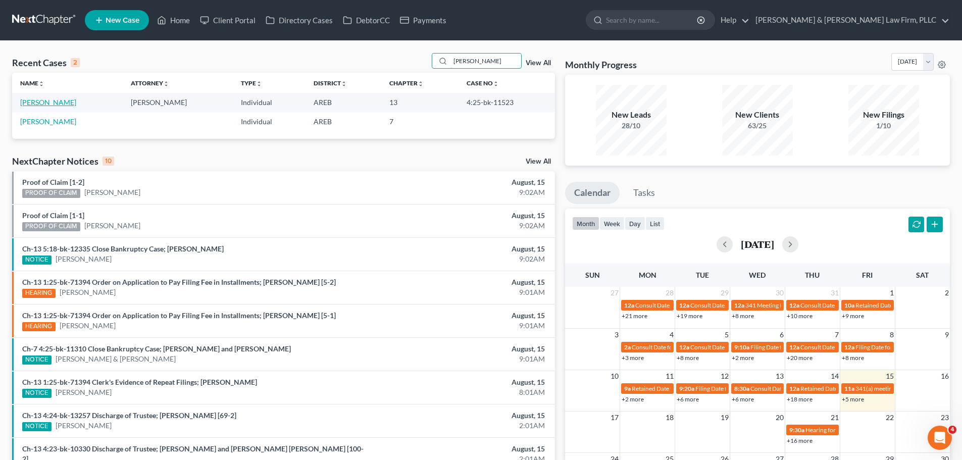
type input "halley"
click at [49, 101] on link "Halley, Jenia" at bounding box center [48, 102] width 56 height 9
select select "6"
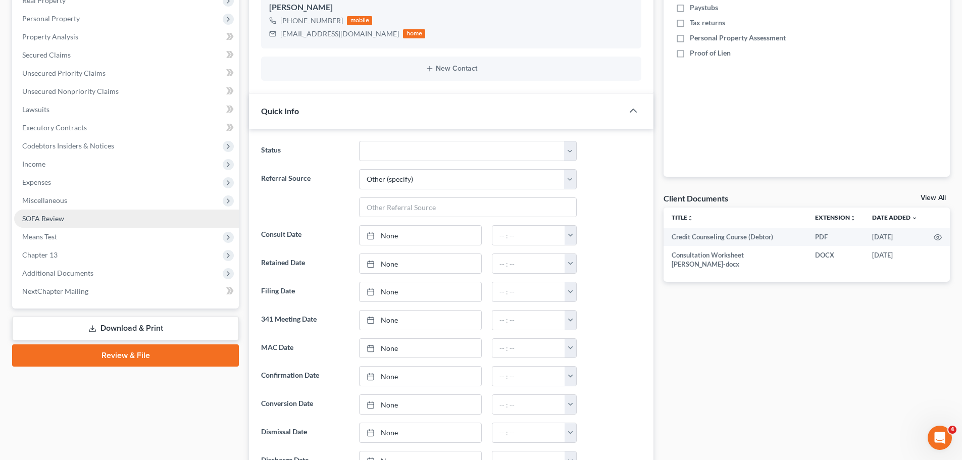
scroll to position [202, 0]
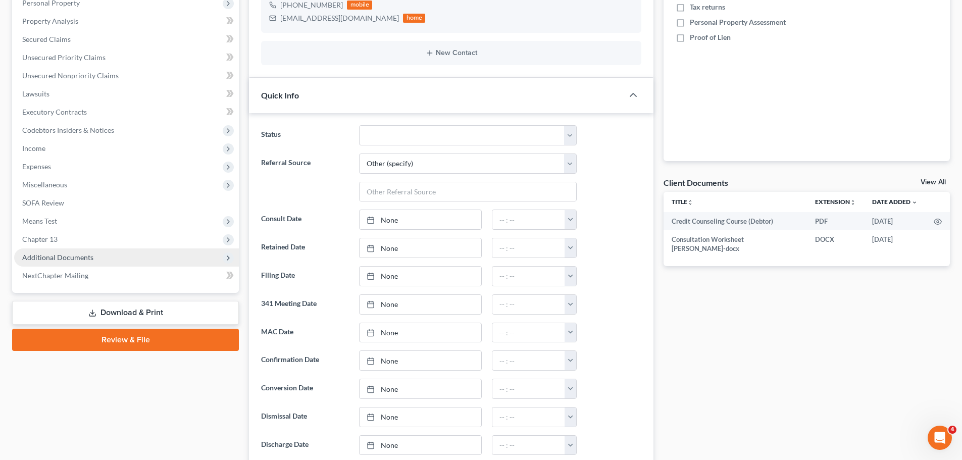
click at [103, 256] on span "Additional Documents" at bounding box center [126, 257] width 225 height 18
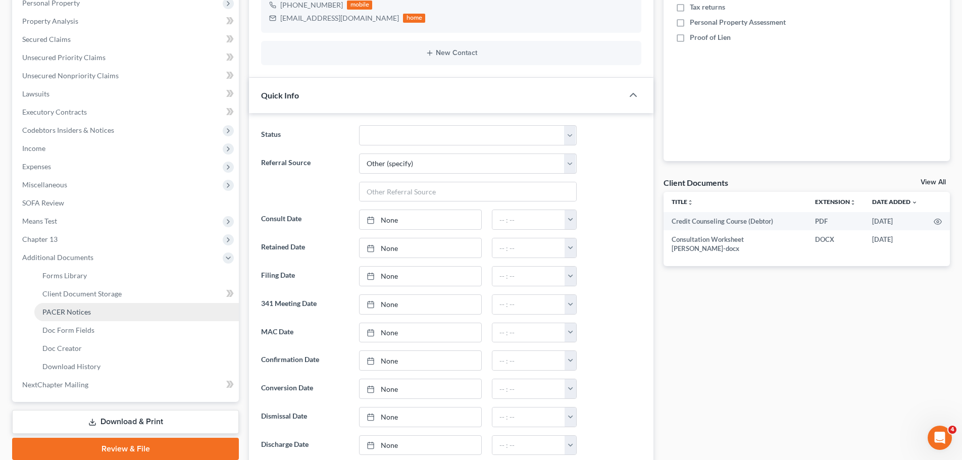
click at [110, 309] on link "PACER Notices" at bounding box center [136, 312] width 204 height 18
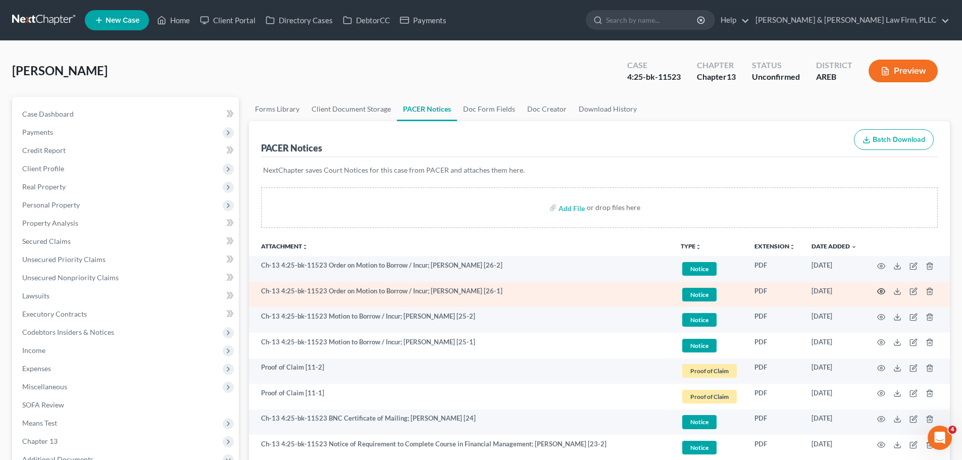
click at [883, 293] on icon "button" at bounding box center [881, 291] width 8 height 8
